Goal: Use online tool/utility: Utilize a website feature to perform a specific function

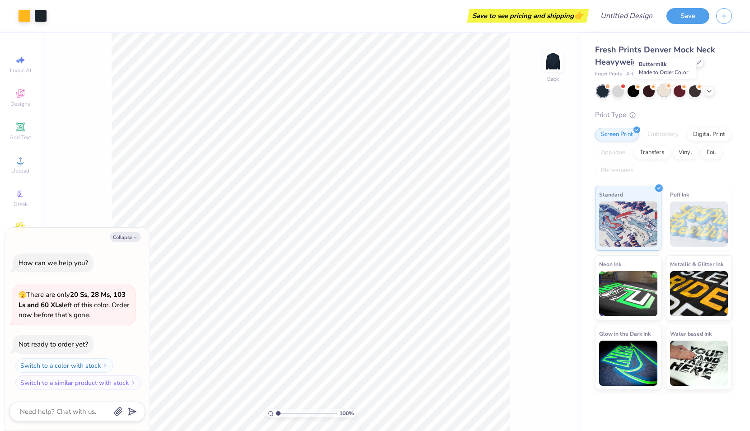
click at [663, 92] on div at bounding box center [664, 90] width 12 height 12
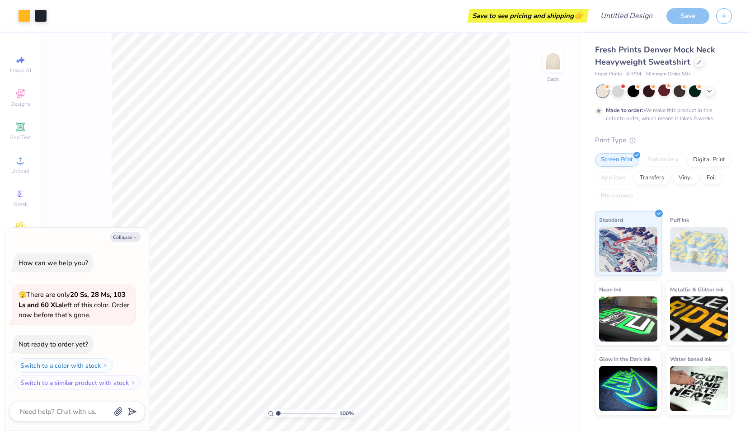
scroll to position [5, 0]
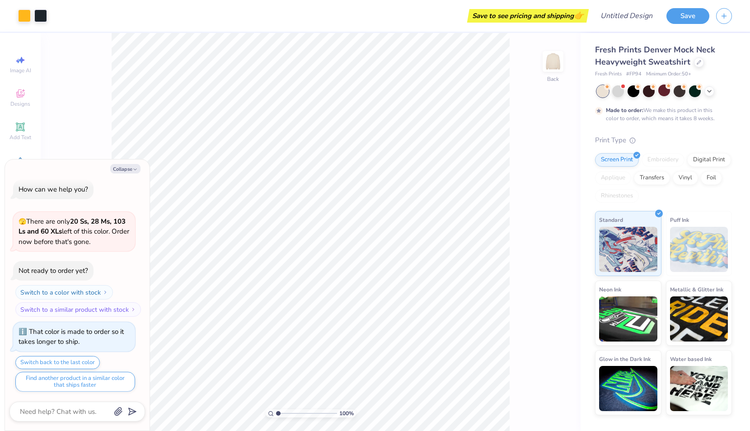
click at [586, 237] on div "Fresh Prints Denver Mock Neck Heavyweight Sweatshirt Fresh Prints # FP94 Minimu…" at bounding box center [664, 224] width 169 height 382
click at [626, 252] on img at bounding box center [628, 247] width 58 height 45
click at [128, 168] on button "Collapse" at bounding box center [125, 168] width 30 height 9
type textarea "x"
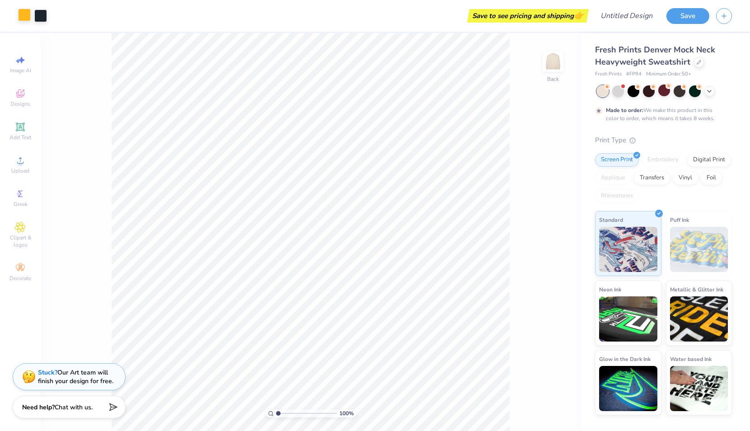
click at [25, 11] on div at bounding box center [24, 15] width 13 height 13
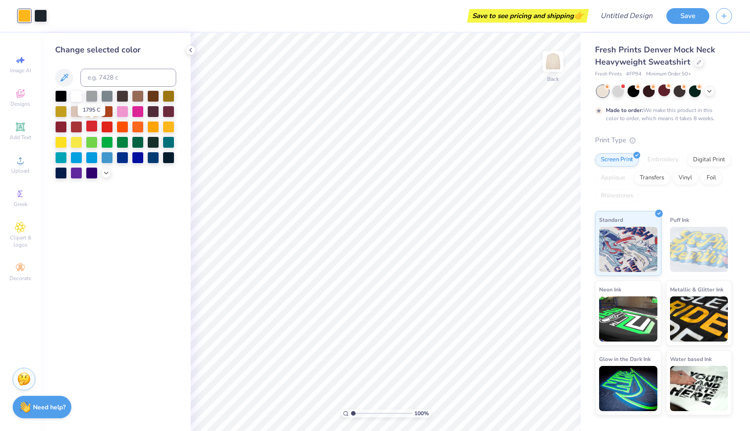
click at [90, 127] on div at bounding box center [92, 126] width 12 height 12
click at [186, 49] on div at bounding box center [191, 50] width 10 height 10
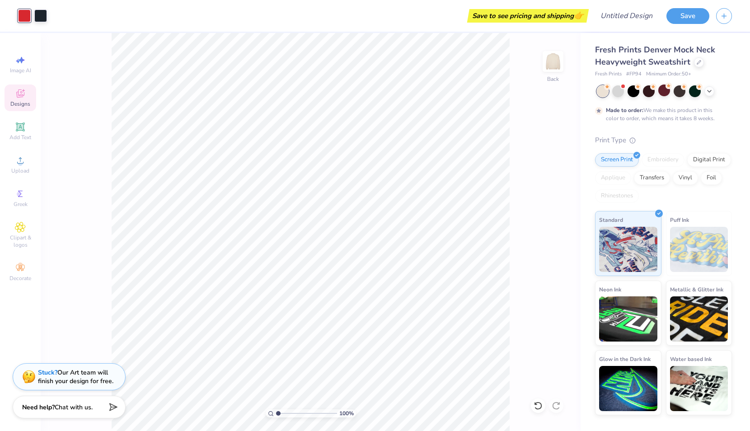
click at [19, 96] on icon at bounding box center [20, 95] width 7 height 6
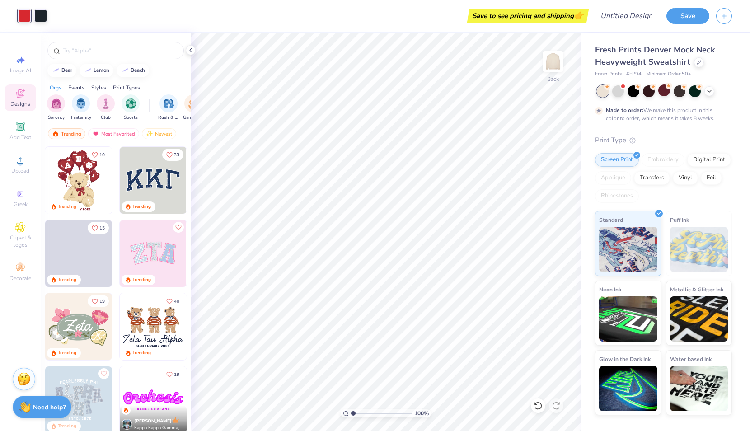
click at [21, 101] on span "Designs" at bounding box center [20, 103] width 20 height 7
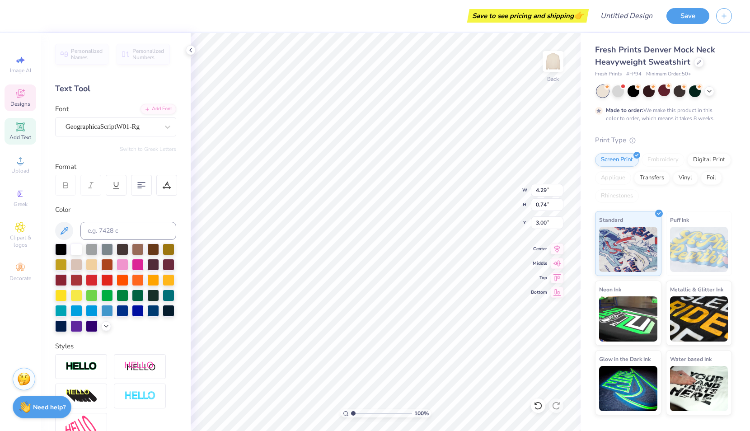
type input "4.29"
type input "0.74"
type input "3.00"
